Goal: Obtain resource: Download file/media

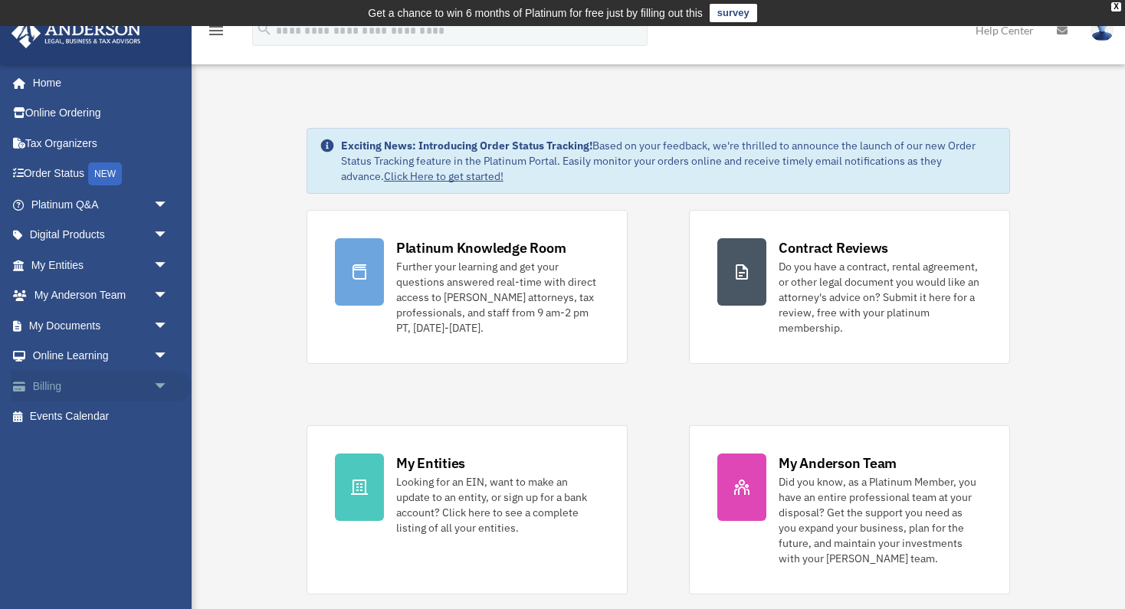
click at [153, 387] on span "arrow_drop_down" at bounding box center [168, 386] width 31 height 31
click at [99, 445] on link "Past Invoices" at bounding box center [106, 447] width 170 height 31
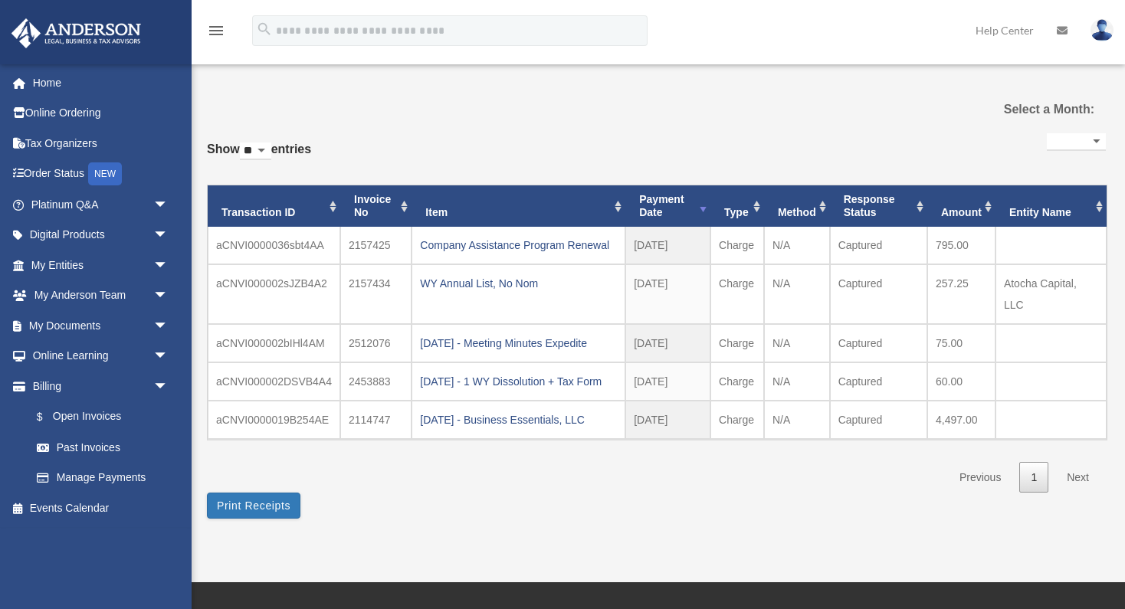
select select
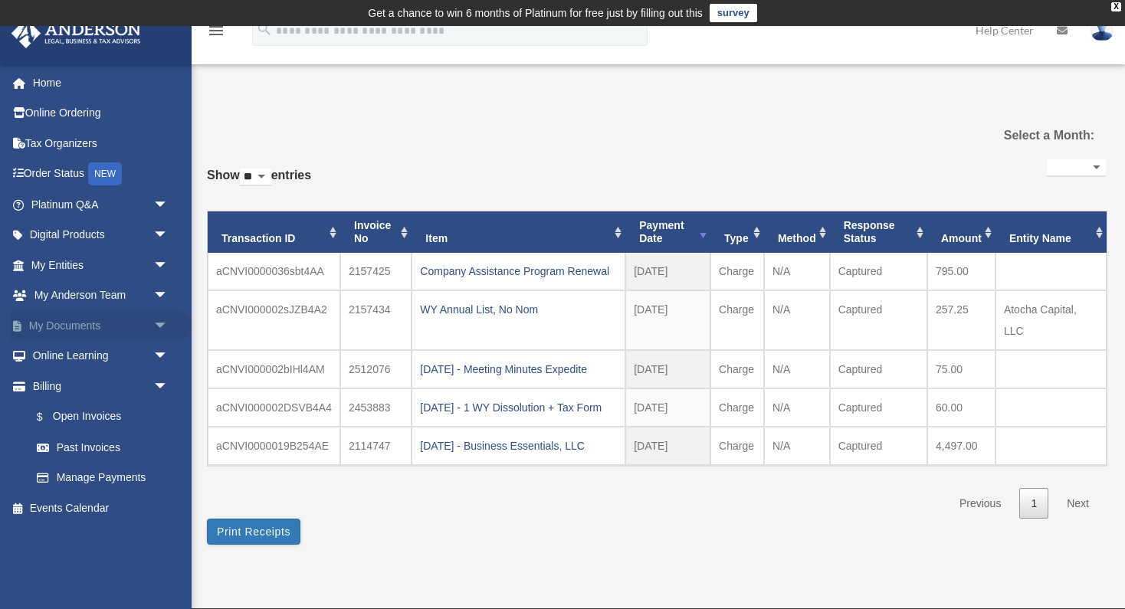
click at [153, 323] on span "arrow_drop_down" at bounding box center [168, 325] width 31 height 31
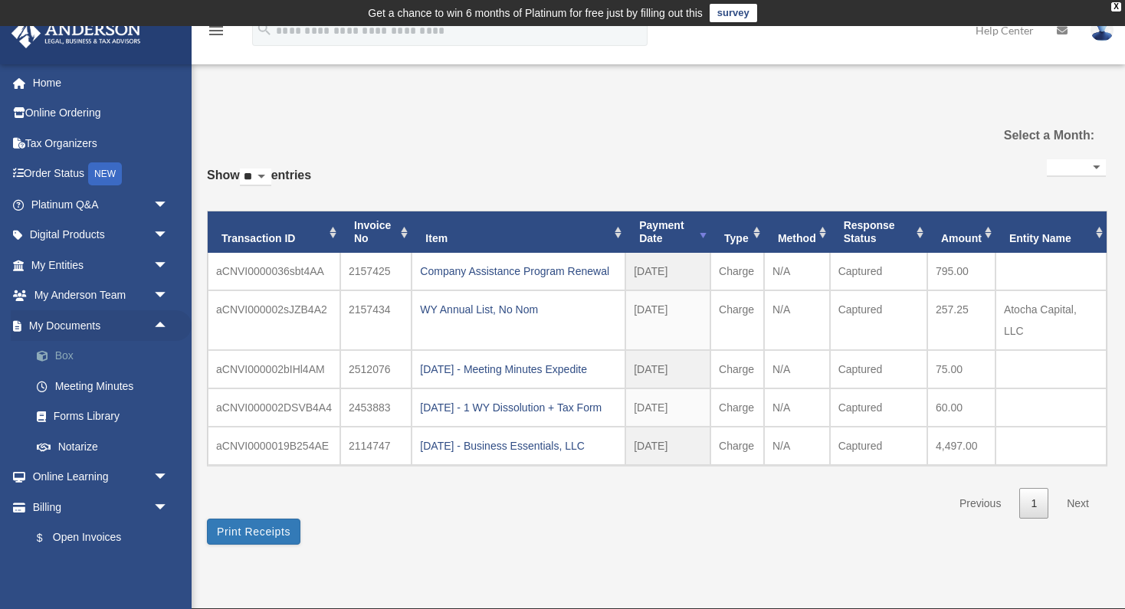
click at [97, 355] on link "Box" at bounding box center [106, 356] width 170 height 31
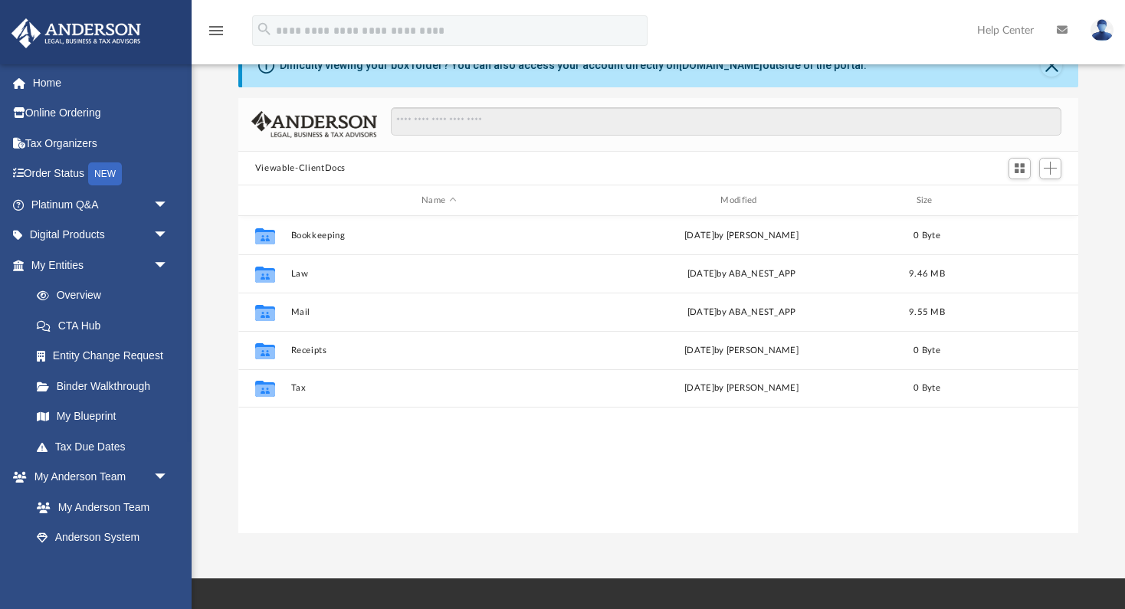
scroll to position [87, 0]
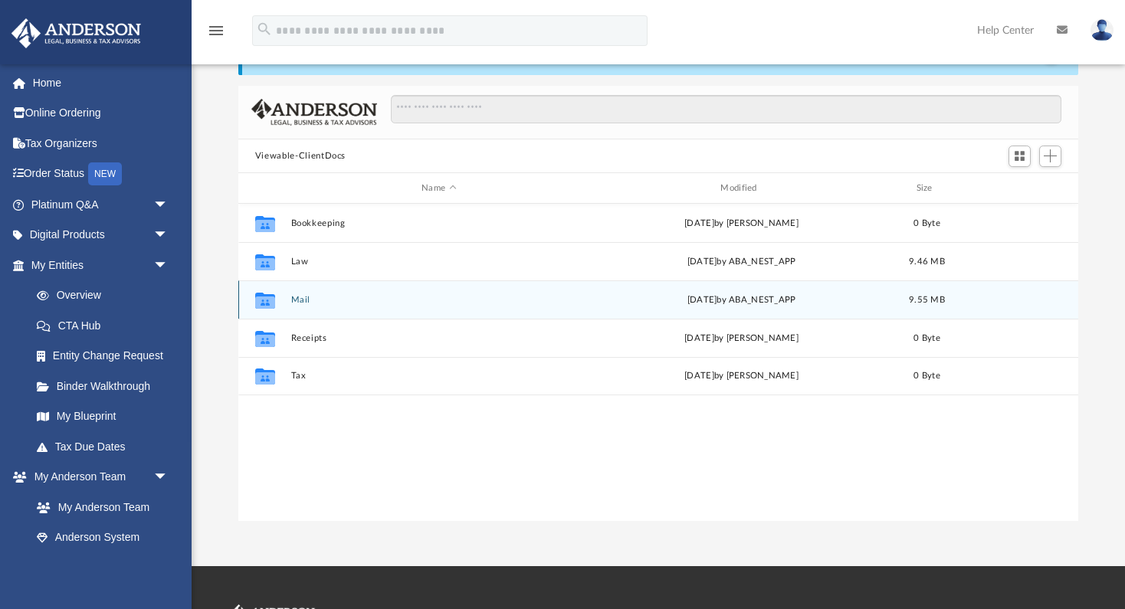
click at [306, 300] on button "Mail" at bounding box center [438, 300] width 296 height 10
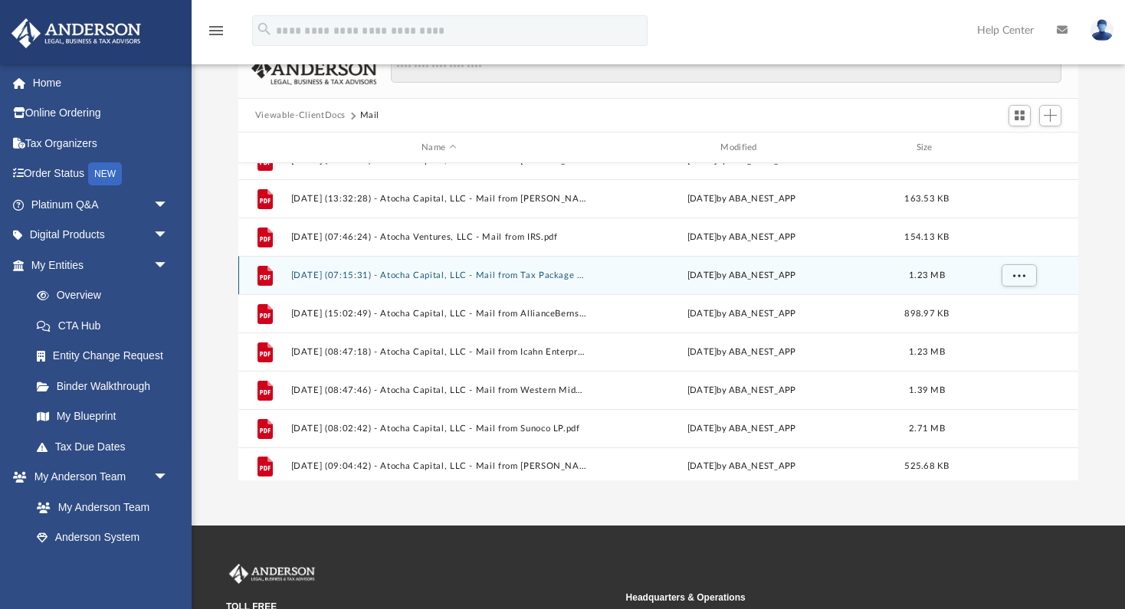
scroll to position [65, 0]
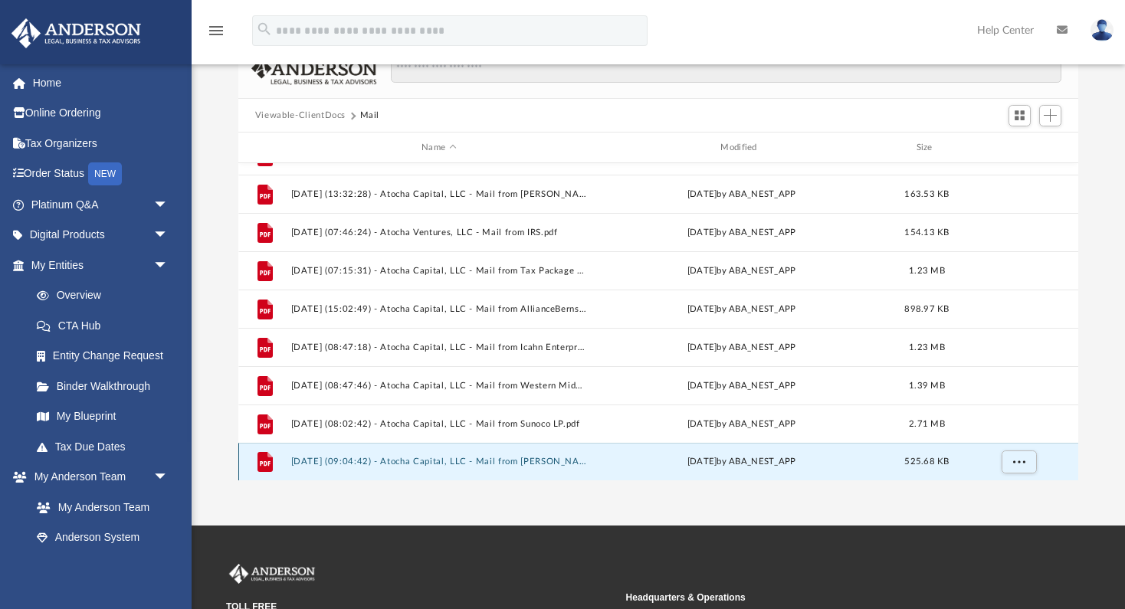
click at [454, 460] on button "[DATE] (09:04:42) - Atocha Capital, LLC - Mail from [PERSON_NAME].pdf" at bounding box center [438, 462] width 296 height 10
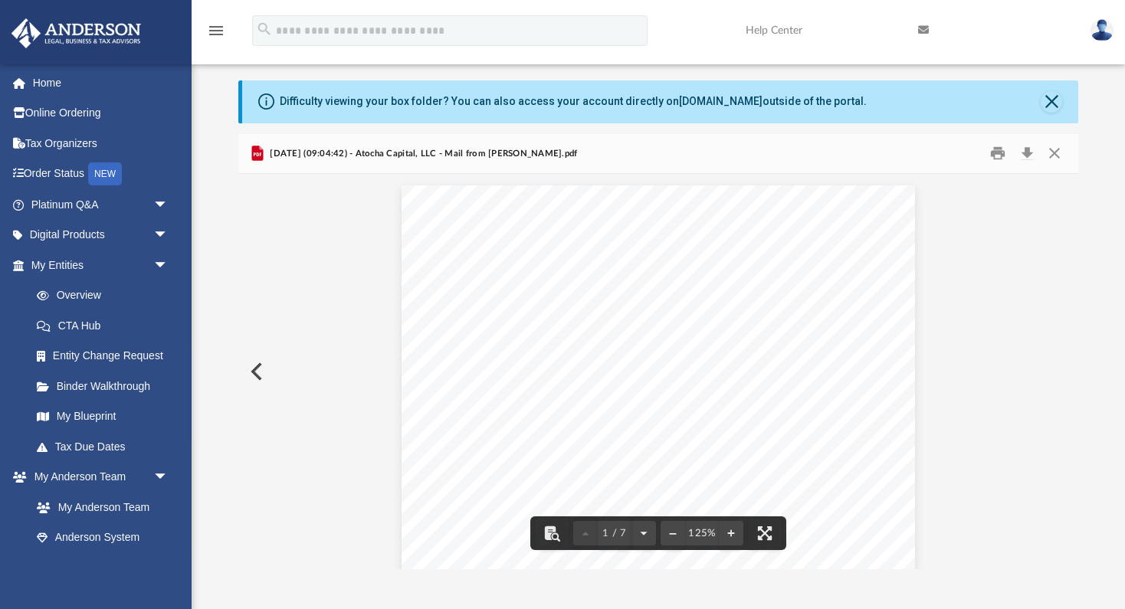
scroll to position [0, 0]
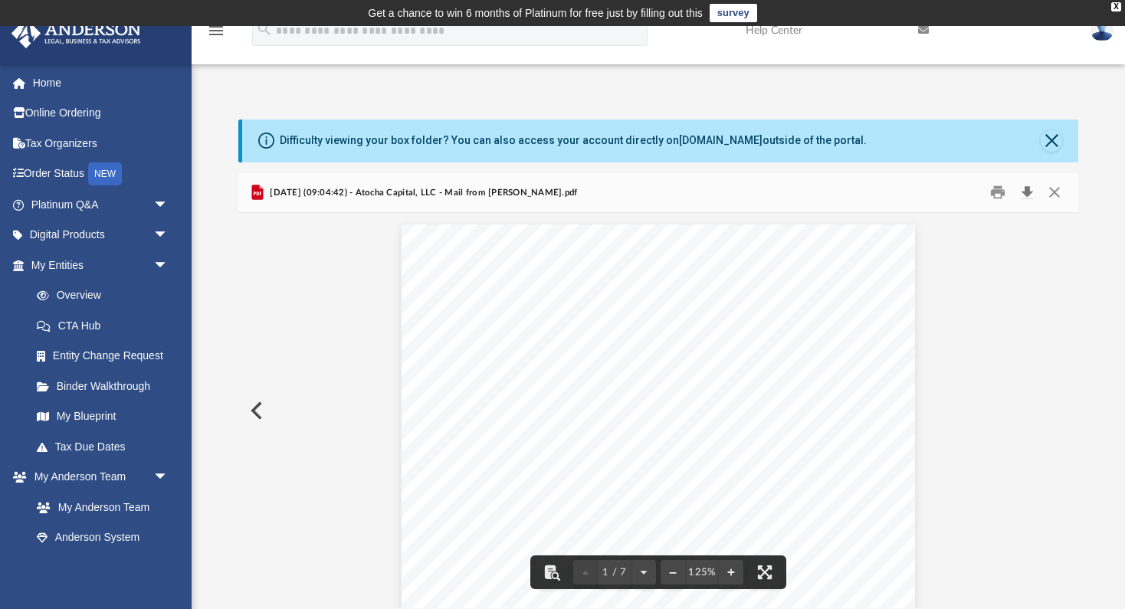
click at [1028, 192] on button "Download" at bounding box center [1027, 193] width 28 height 24
click at [254, 406] on button "Preview" at bounding box center [255, 410] width 34 height 43
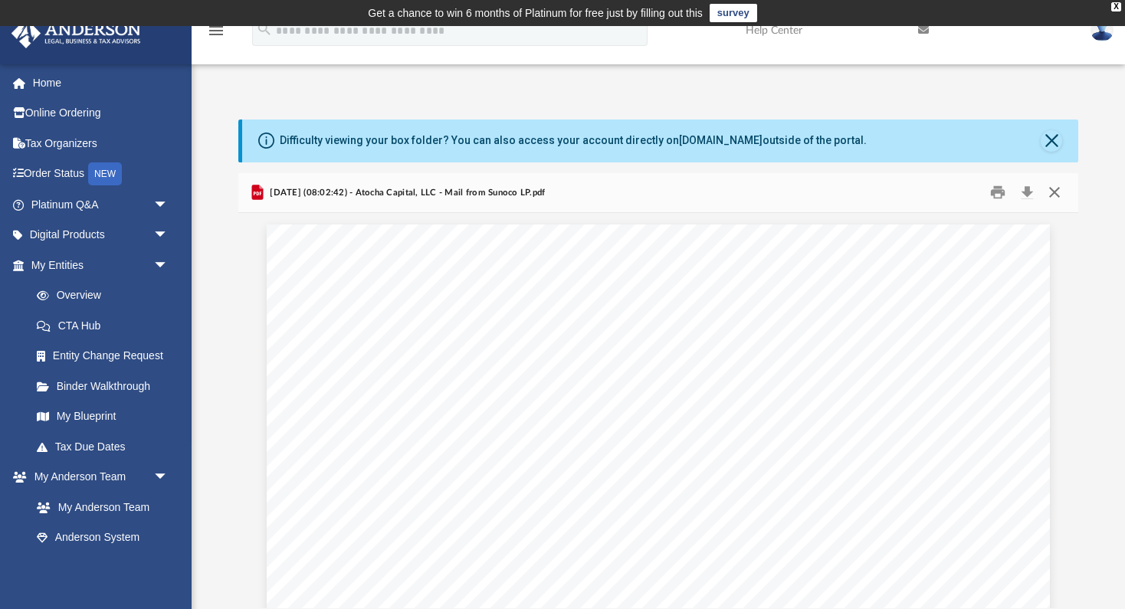
click at [1056, 196] on button "Close" at bounding box center [1054, 193] width 28 height 24
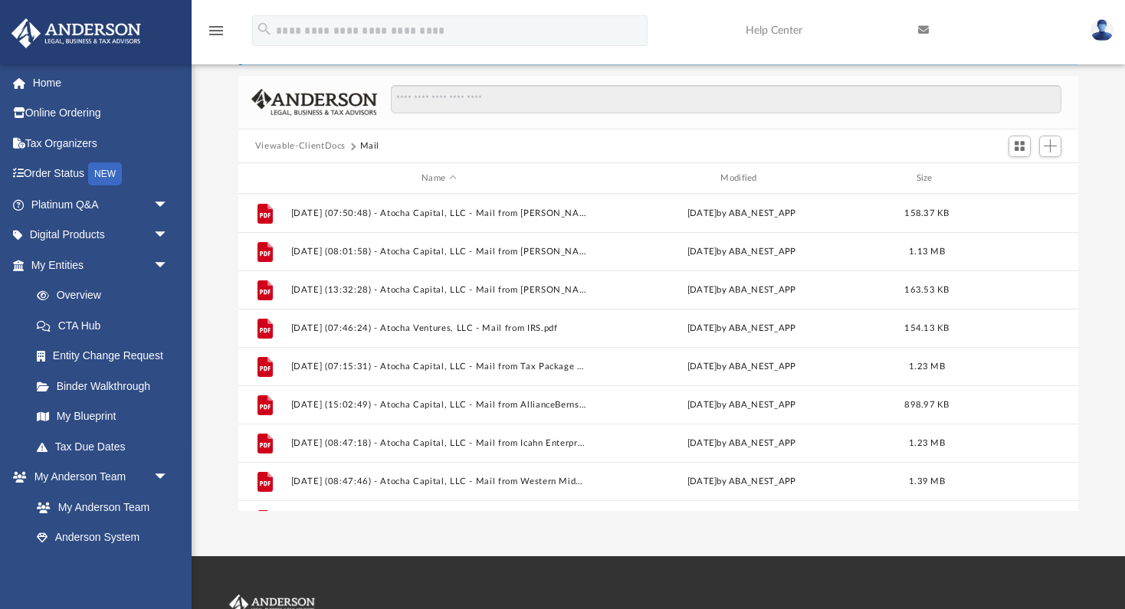
click at [1101, 30] on img at bounding box center [1101, 30] width 23 height 22
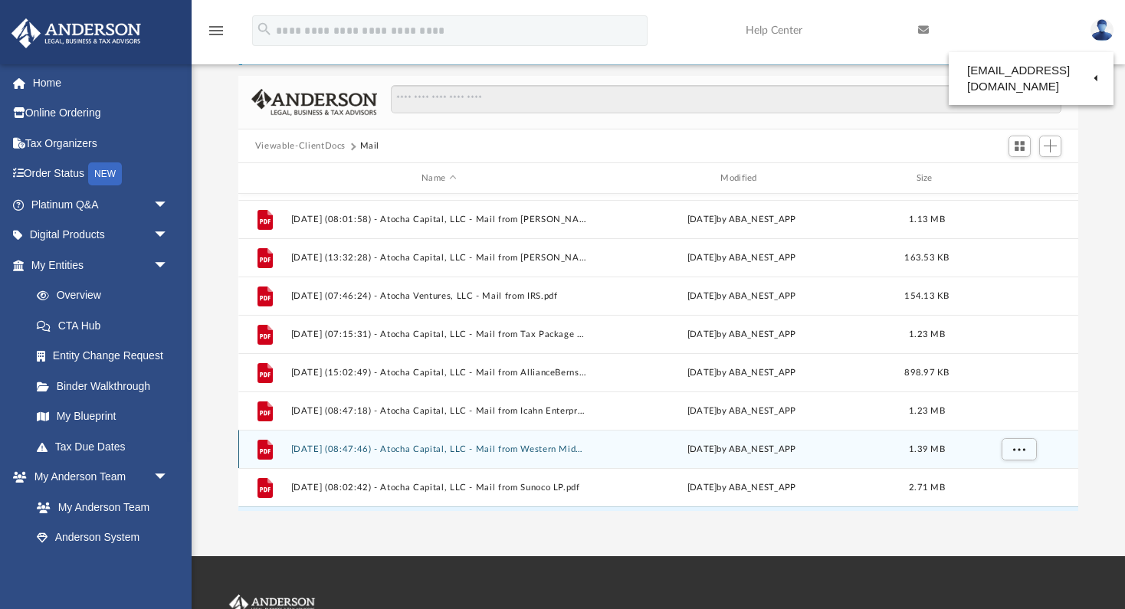
scroll to position [65, 0]
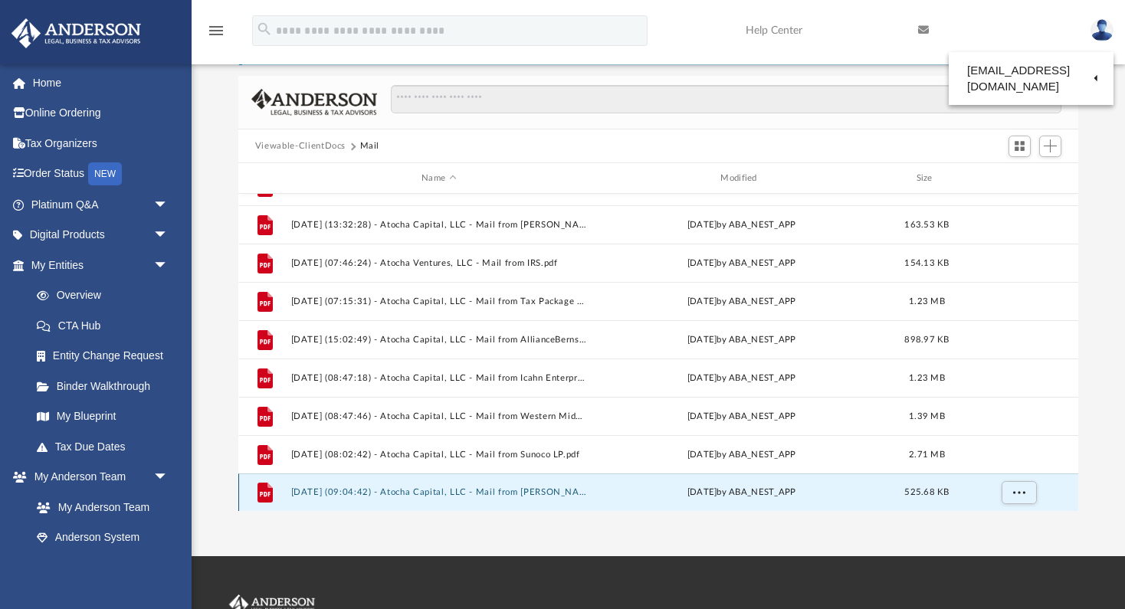
click at [523, 493] on button "[DATE] (09:04:42) - Atocha Capital, LLC - Mail from [PERSON_NAME].pdf" at bounding box center [438, 493] width 296 height 10
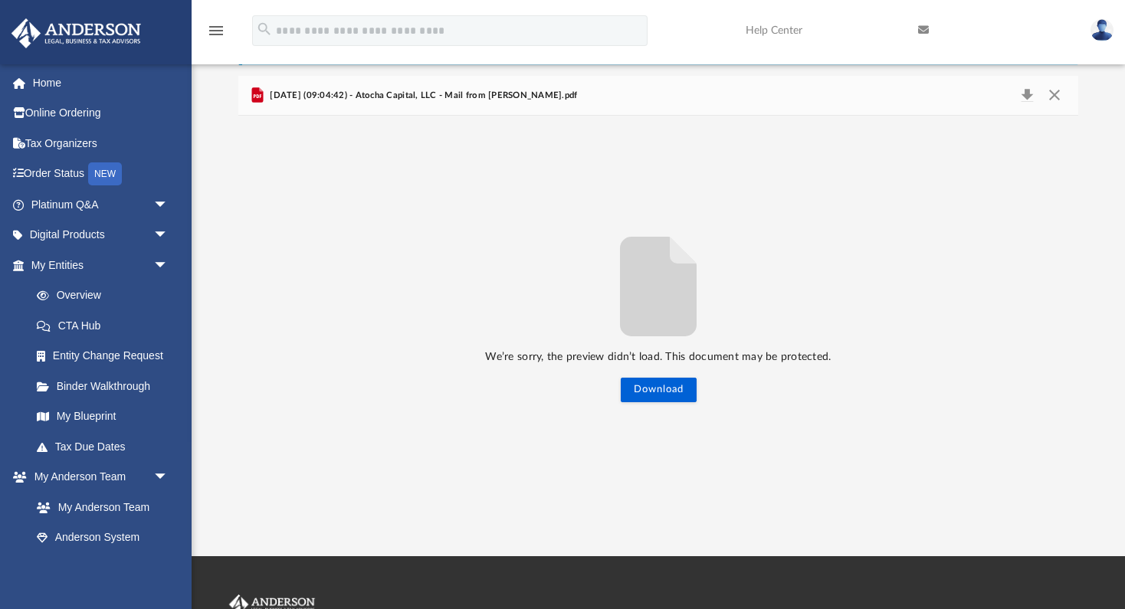
drag, startPoint x: 514, startPoint y: 91, endPoint x: 555, endPoint y: 94, distance: 40.7
click at [555, 94] on span "[DATE] (09:04:42) - Atocha Capital, LLC - Mail from [PERSON_NAME].pdf" at bounding box center [422, 96] width 311 height 14
copy span "[PERSON_NAME]"
click at [1058, 97] on button "Close" at bounding box center [1054, 95] width 28 height 21
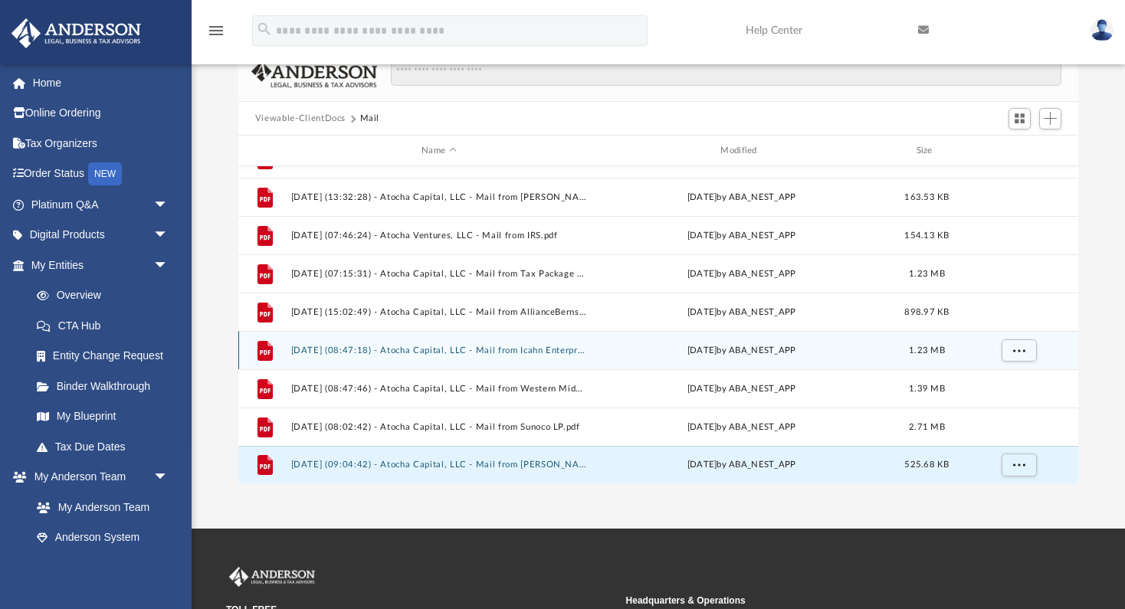
scroll to position [133, 0]
